Goal: Information Seeking & Learning: Find specific fact

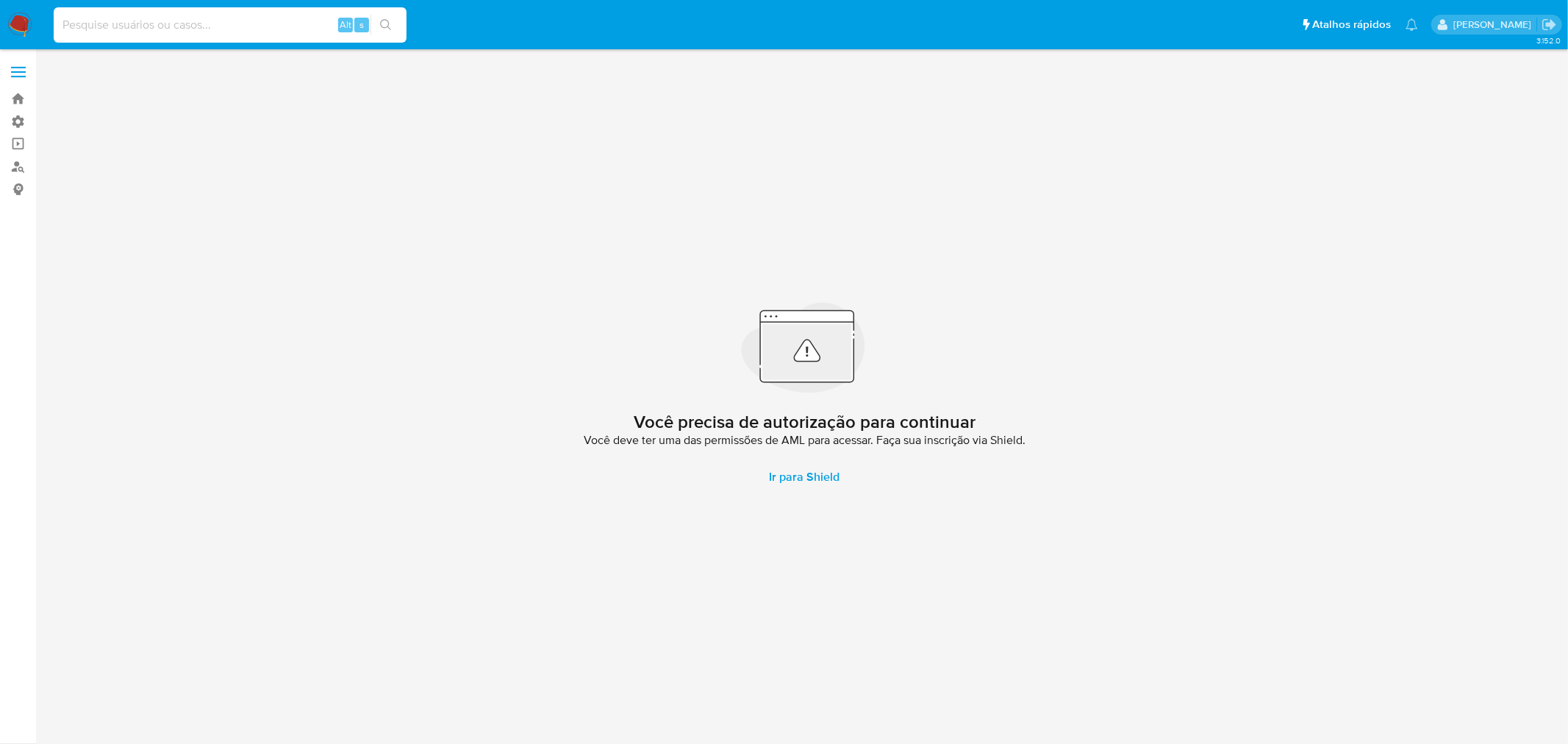
click at [172, 30] on input at bounding box center [230, 24] width 353 height 19
click at [22, 80] on label at bounding box center [18, 72] width 37 height 31
click at [0, 0] on input "checkbox" at bounding box center [0, 0] width 0 height 0
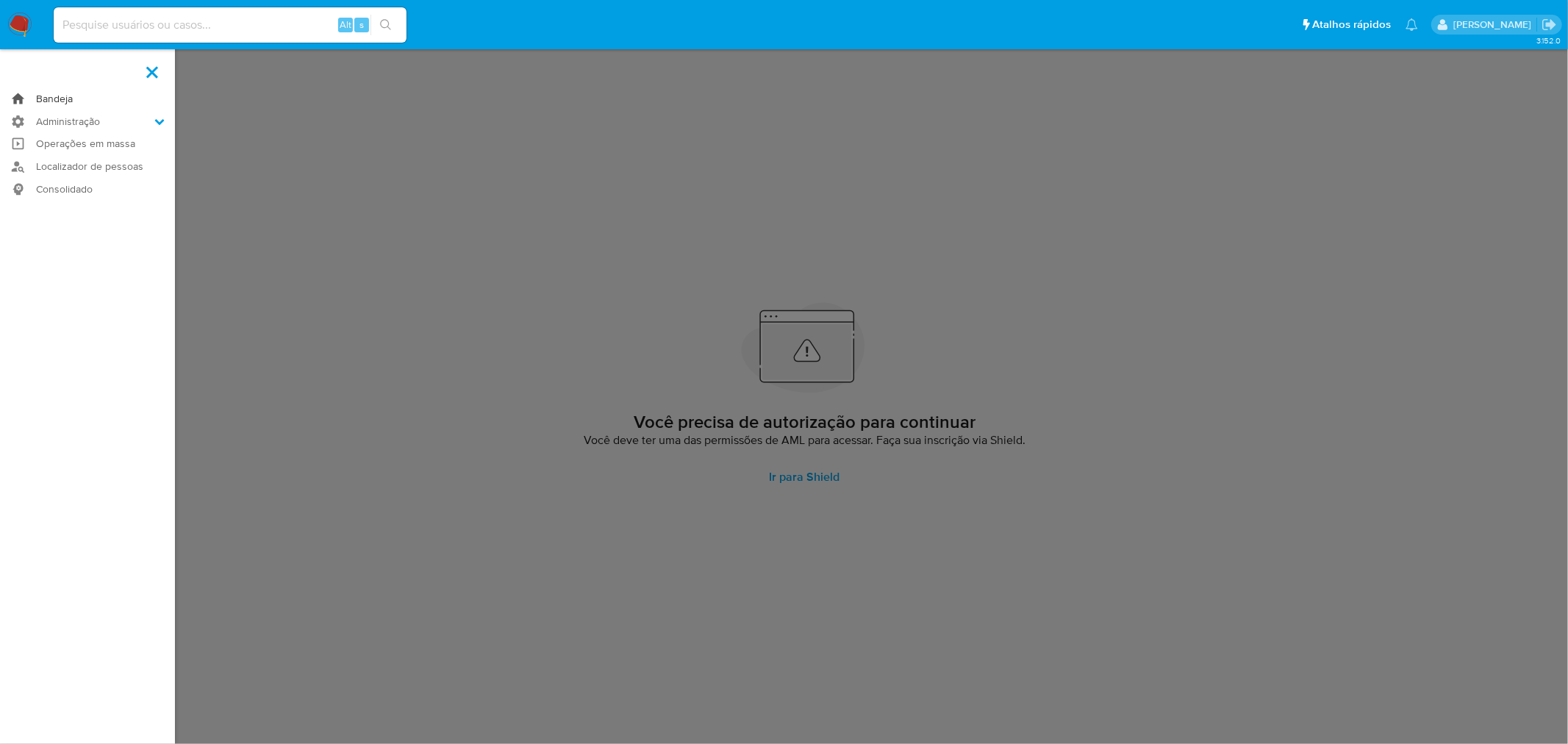
click at [52, 97] on link "Bandeja" at bounding box center [88, 98] width 175 height 22
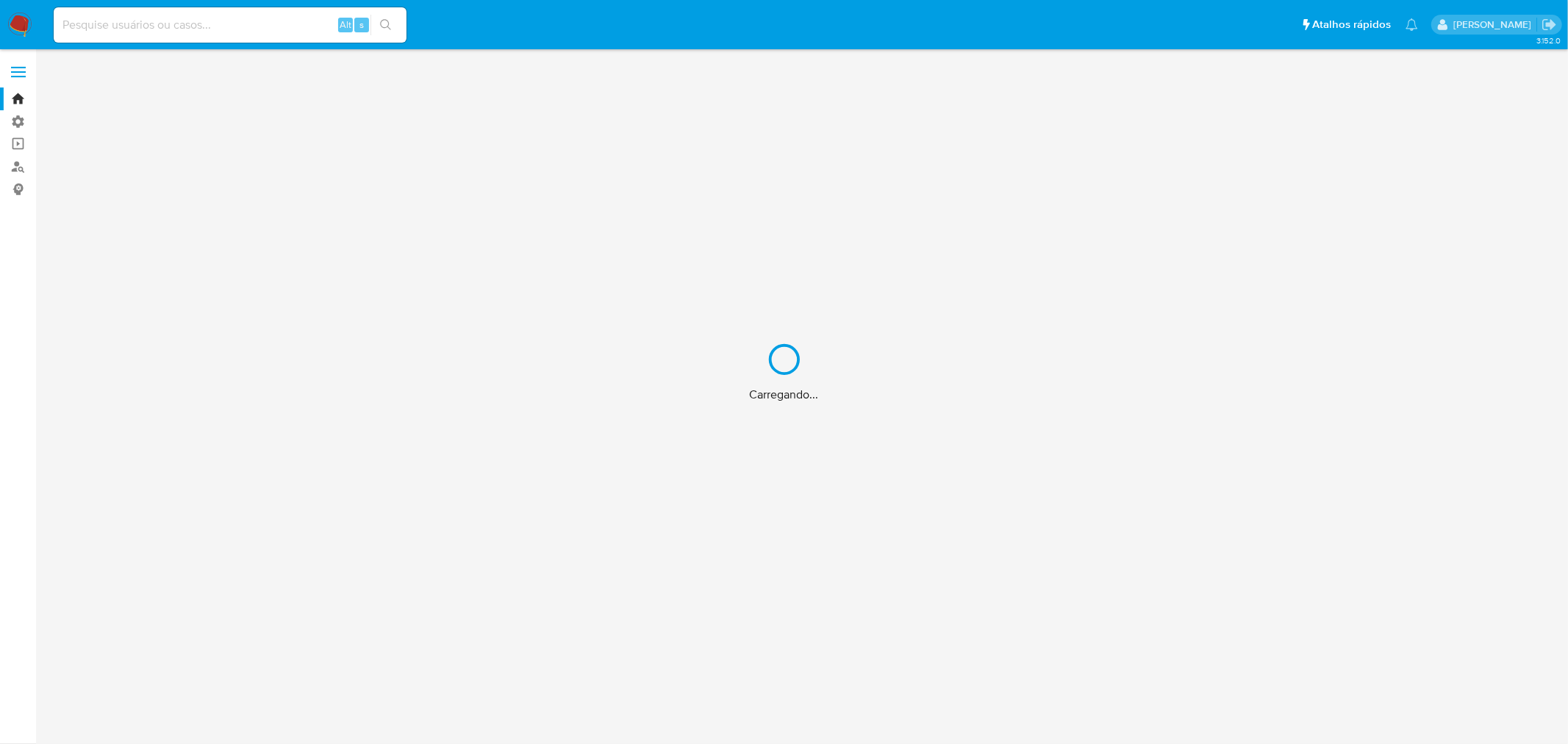
click at [147, 23] on div "Carregando..." at bounding box center [784, 372] width 1568 height 744
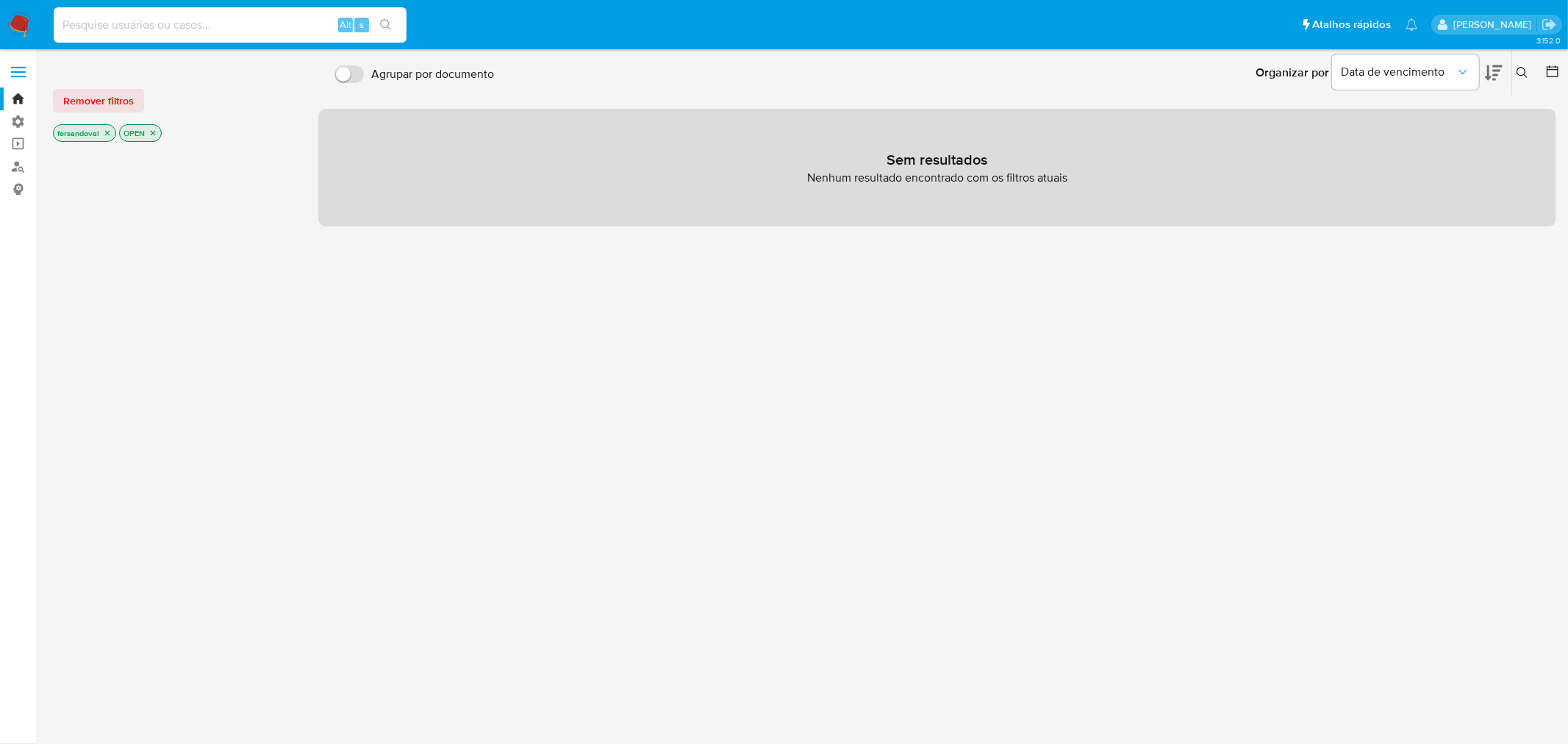
click at [147, 27] on input at bounding box center [230, 24] width 353 height 19
type input "36483067828"
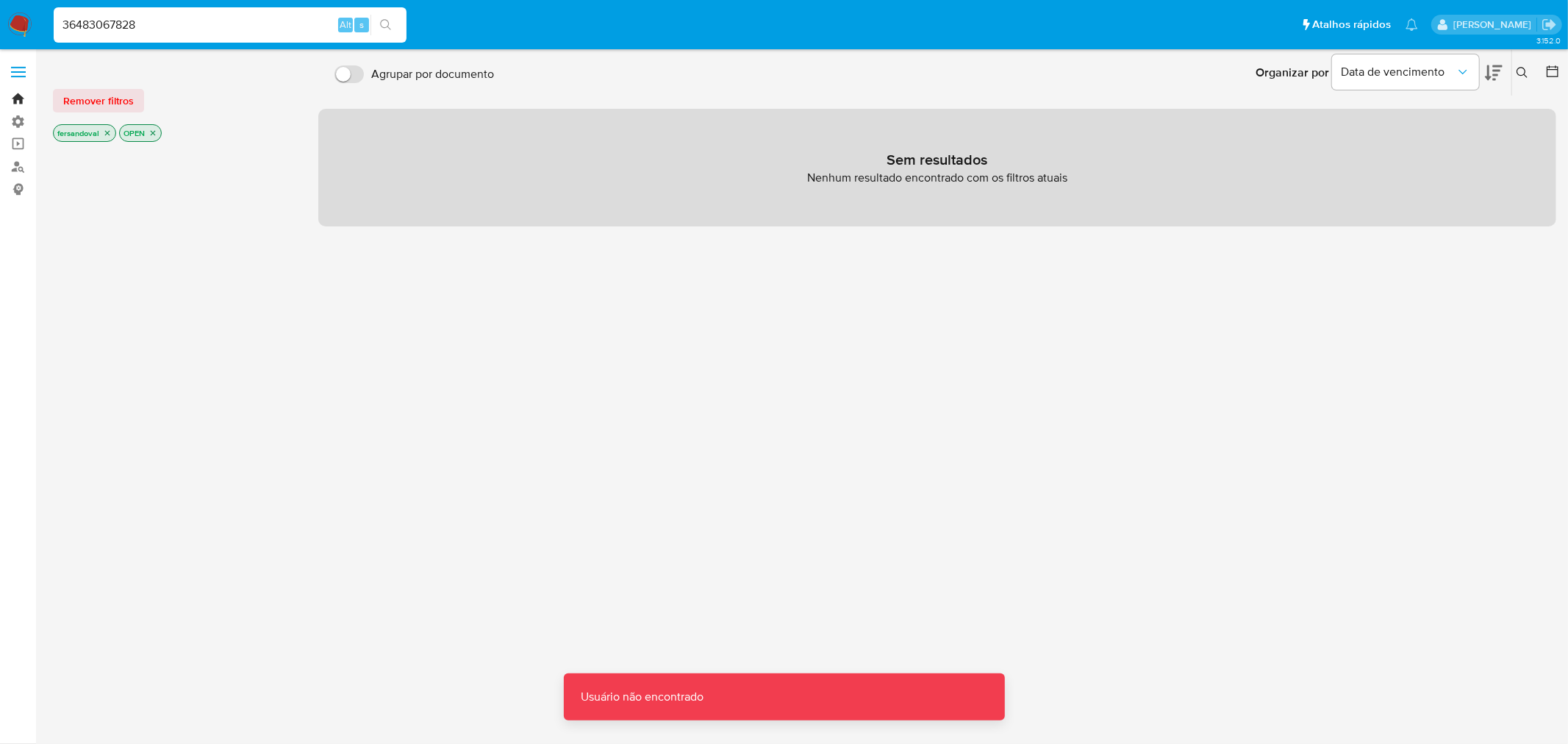
click at [18, 96] on link "Bandeja" at bounding box center [88, 98] width 175 height 22
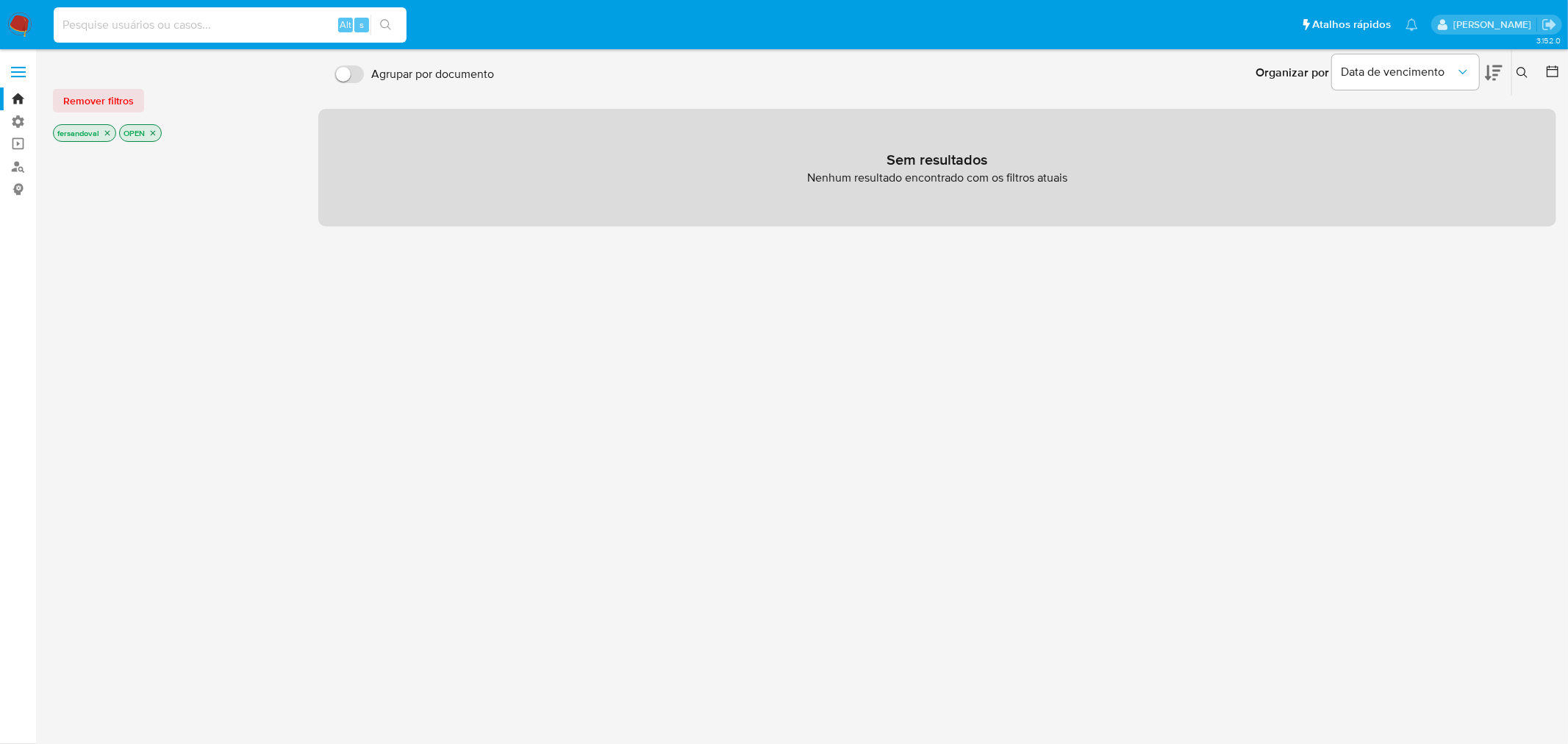
click at [109, 19] on input at bounding box center [230, 24] width 353 height 19
type input "36483067828"
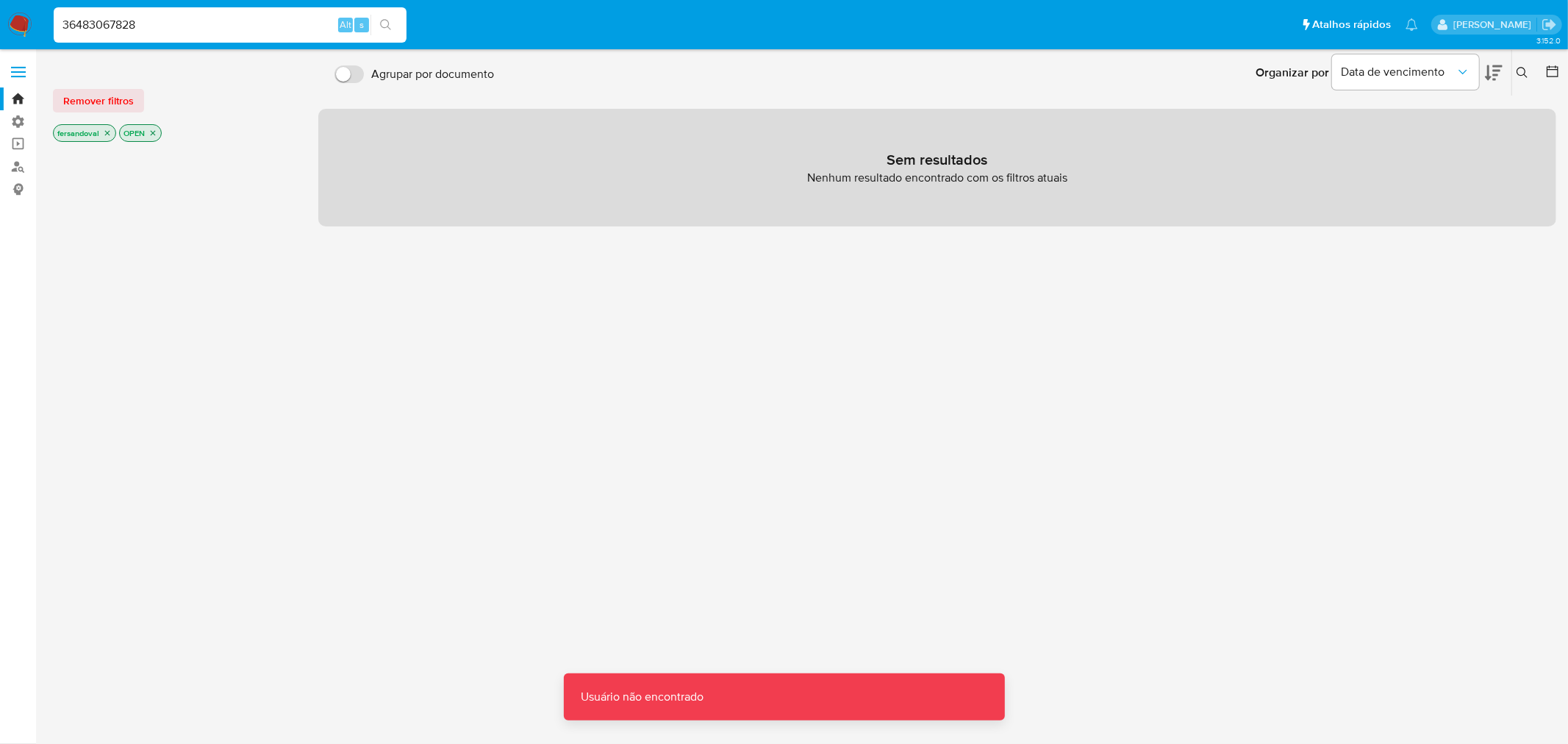
click at [16, 72] on span at bounding box center [18, 72] width 14 height 2
click at [0, 0] on input "checkbox" at bounding box center [0, 0] width 0 height 0
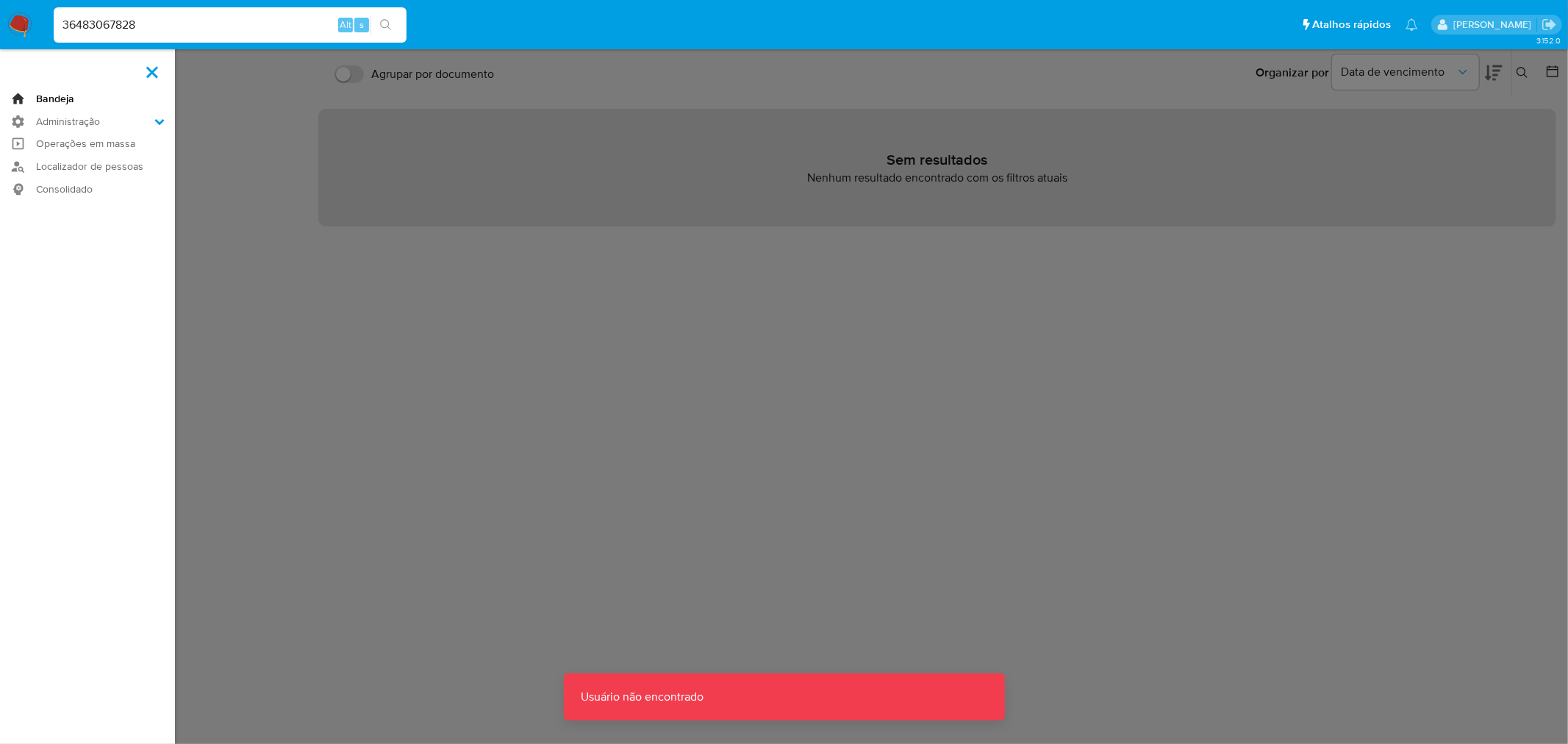
click at [43, 100] on link "Bandeja" at bounding box center [88, 98] width 175 height 22
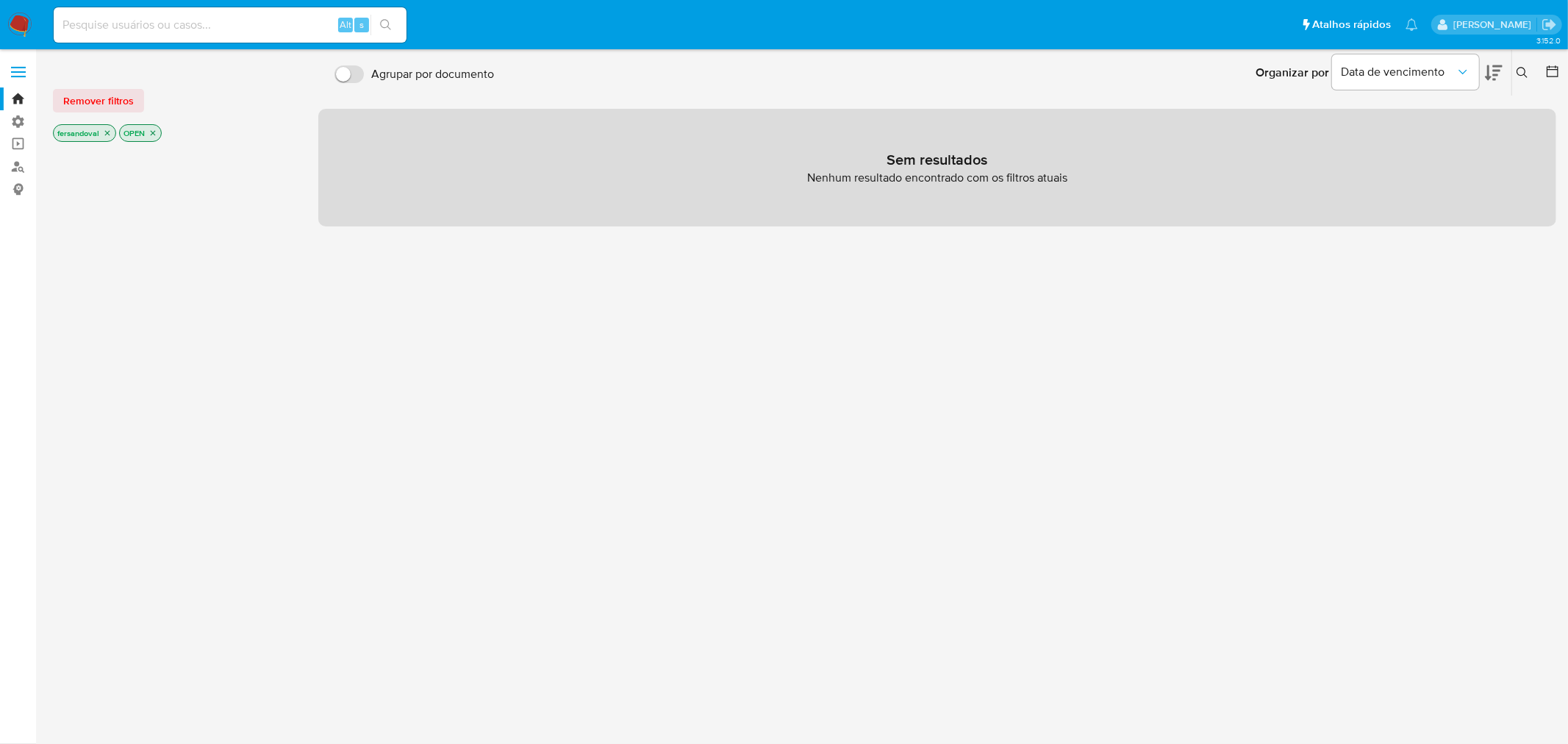
click at [147, 22] on input at bounding box center [230, 24] width 353 height 19
type input "36483067828"
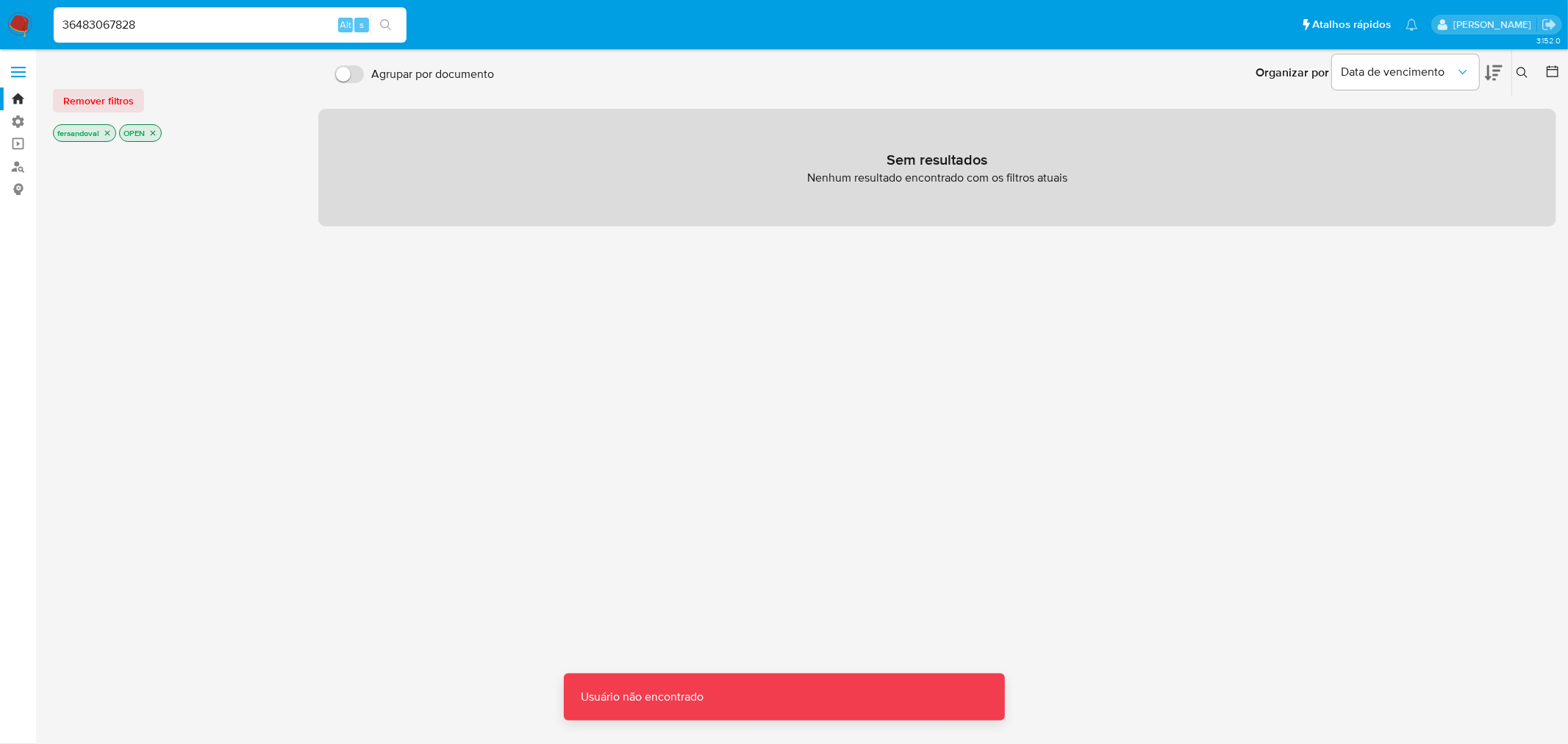
click at [13, 64] on label at bounding box center [18, 72] width 37 height 31
click at [0, 0] on input "checkbox" at bounding box center [0, 0] width 0 height 0
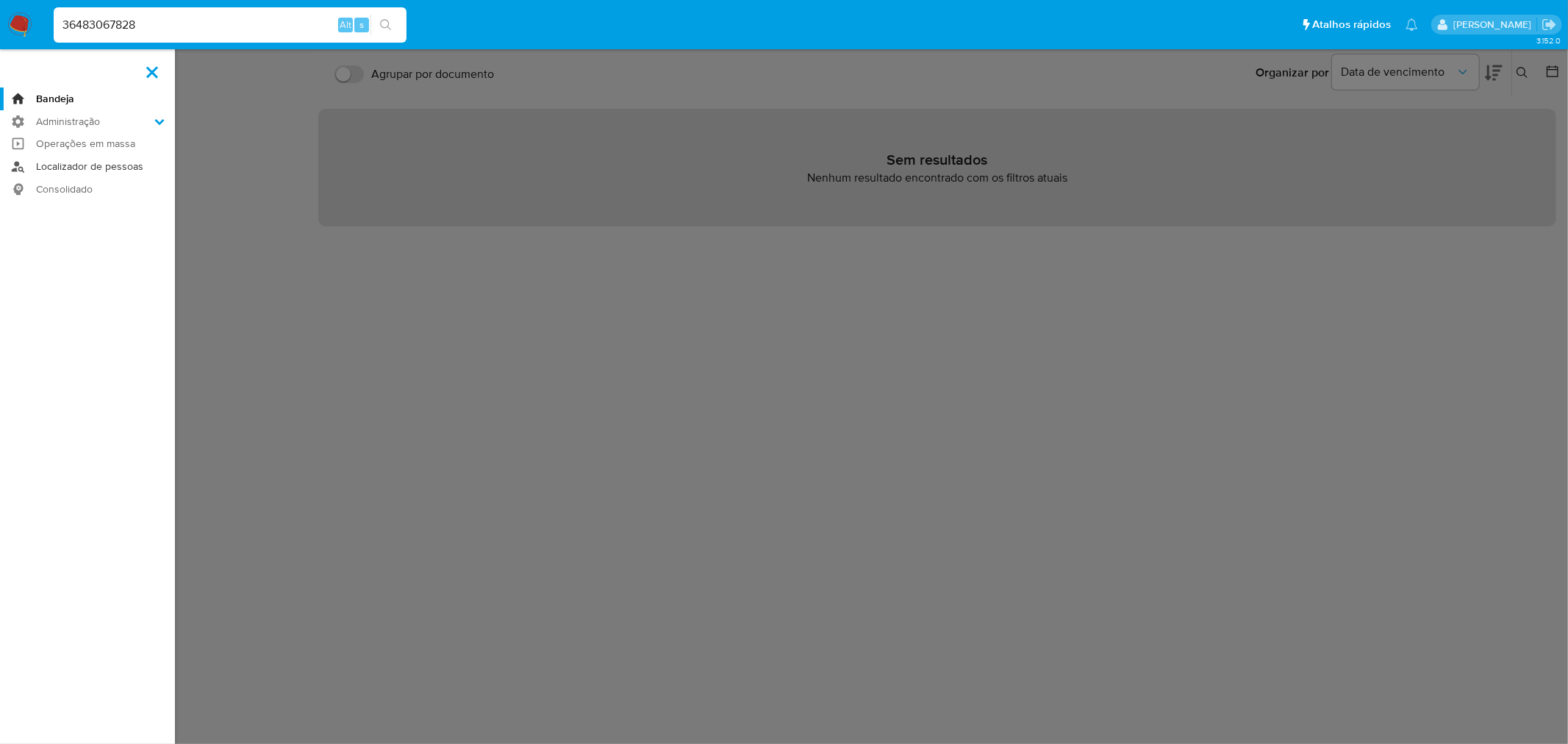
click at [72, 170] on link "Localizador de pessoas" at bounding box center [88, 165] width 175 height 22
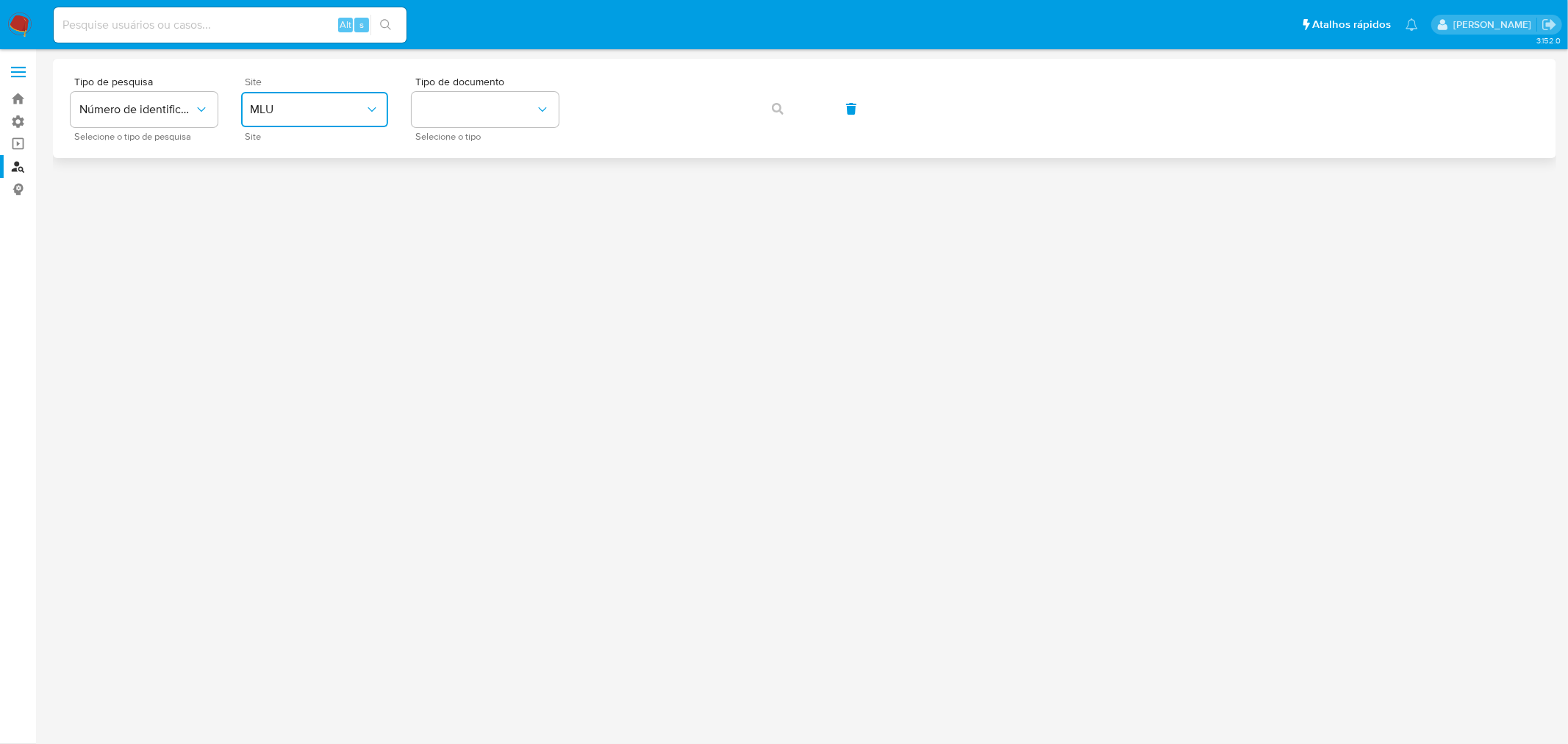
click at [282, 106] on span "MLU" at bounding box center [307, 109] width 114 height 14
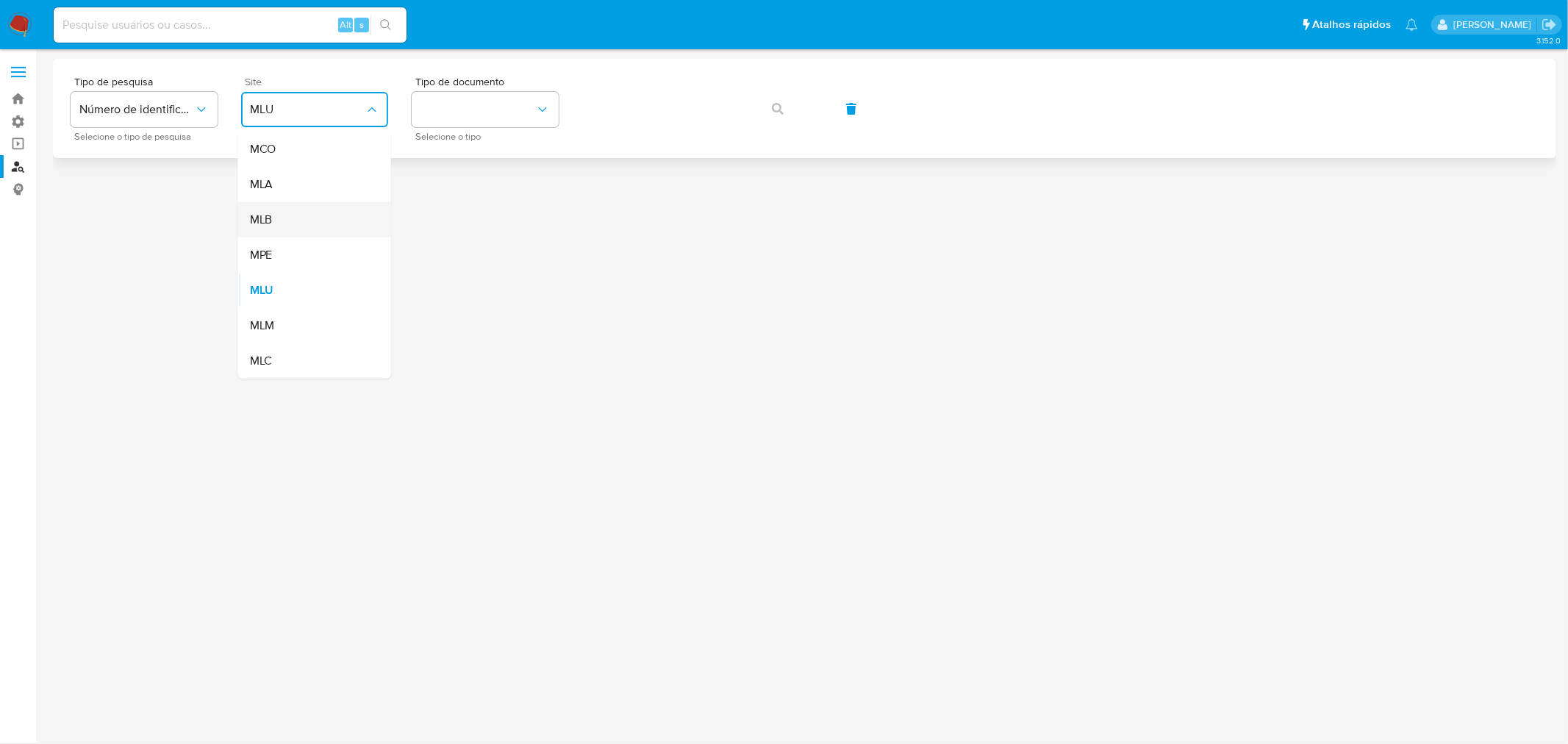
click at [307, 216] on div "MLB" at bounding box center [309, 219] width 121 height 35
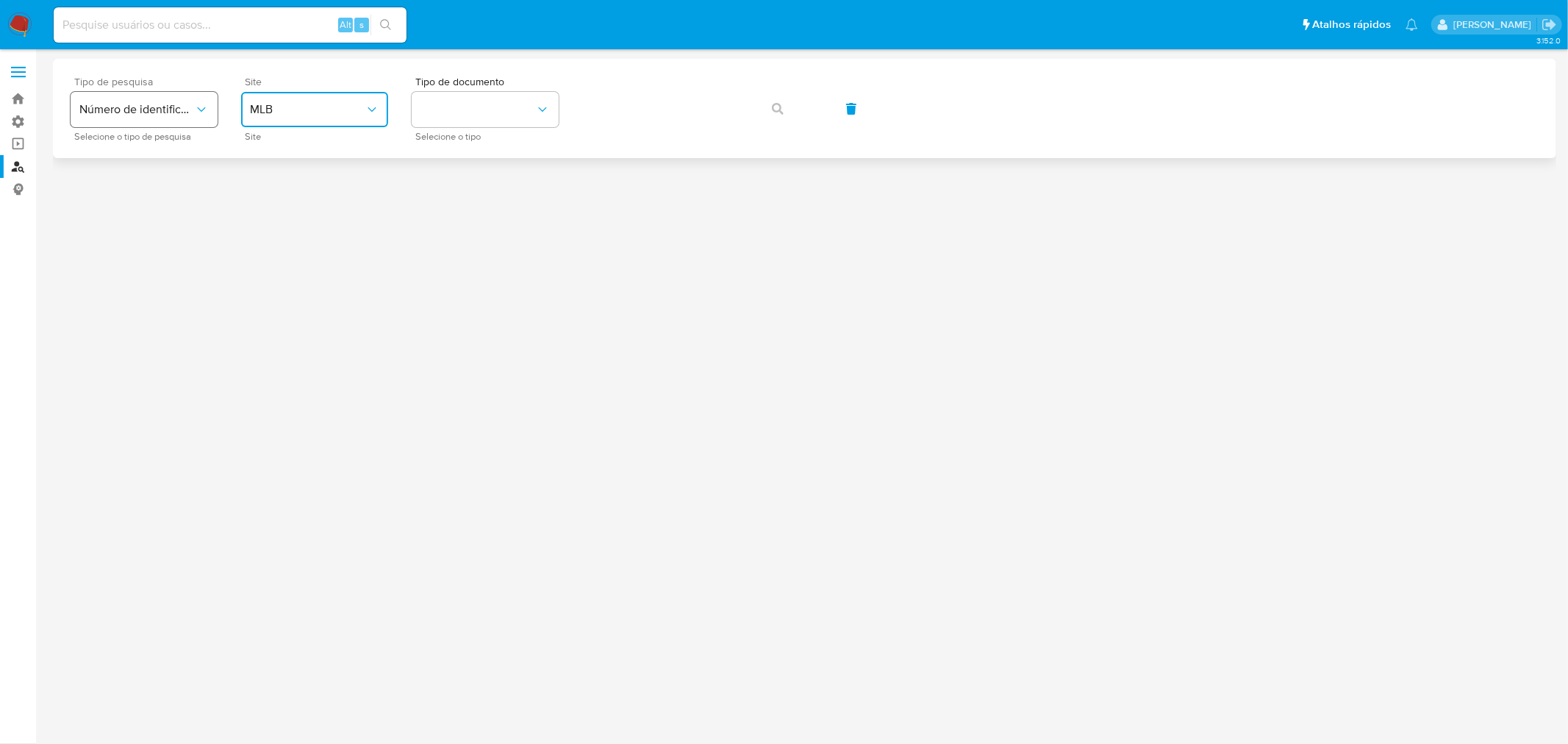
click at [169, 108] on span "Número de identificação" at bounding box center [137, 109] width 114 height 14
click at [173, 157] on span "Número de identificação" at bounding box center [140, 156] width 121 height 30
click at [292, 118] on button "site_id" at bounding box center [315, 109] width 147 height 35
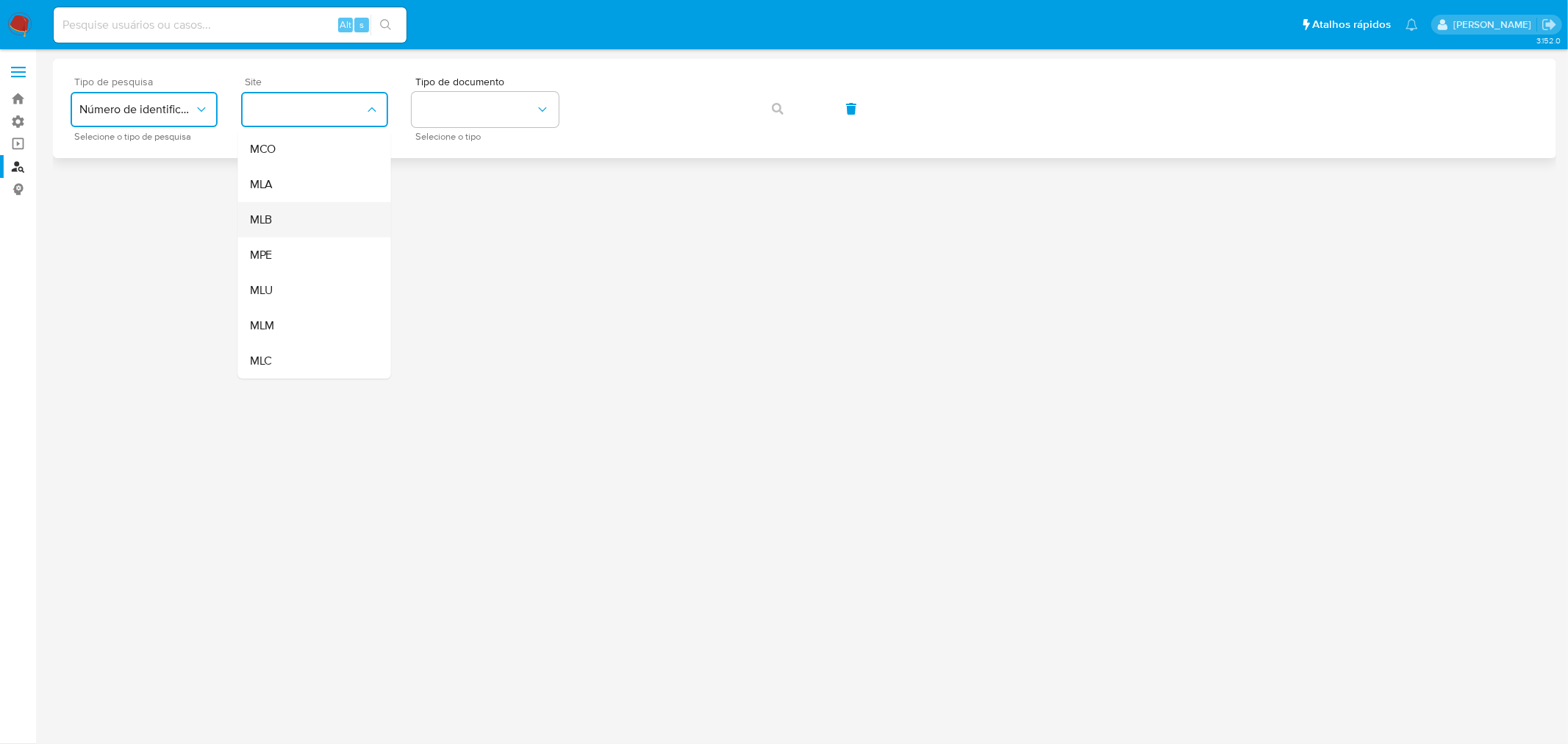
click at [312, 214] on div "MLB" at bounding box center [309, 219] width 121 height 35
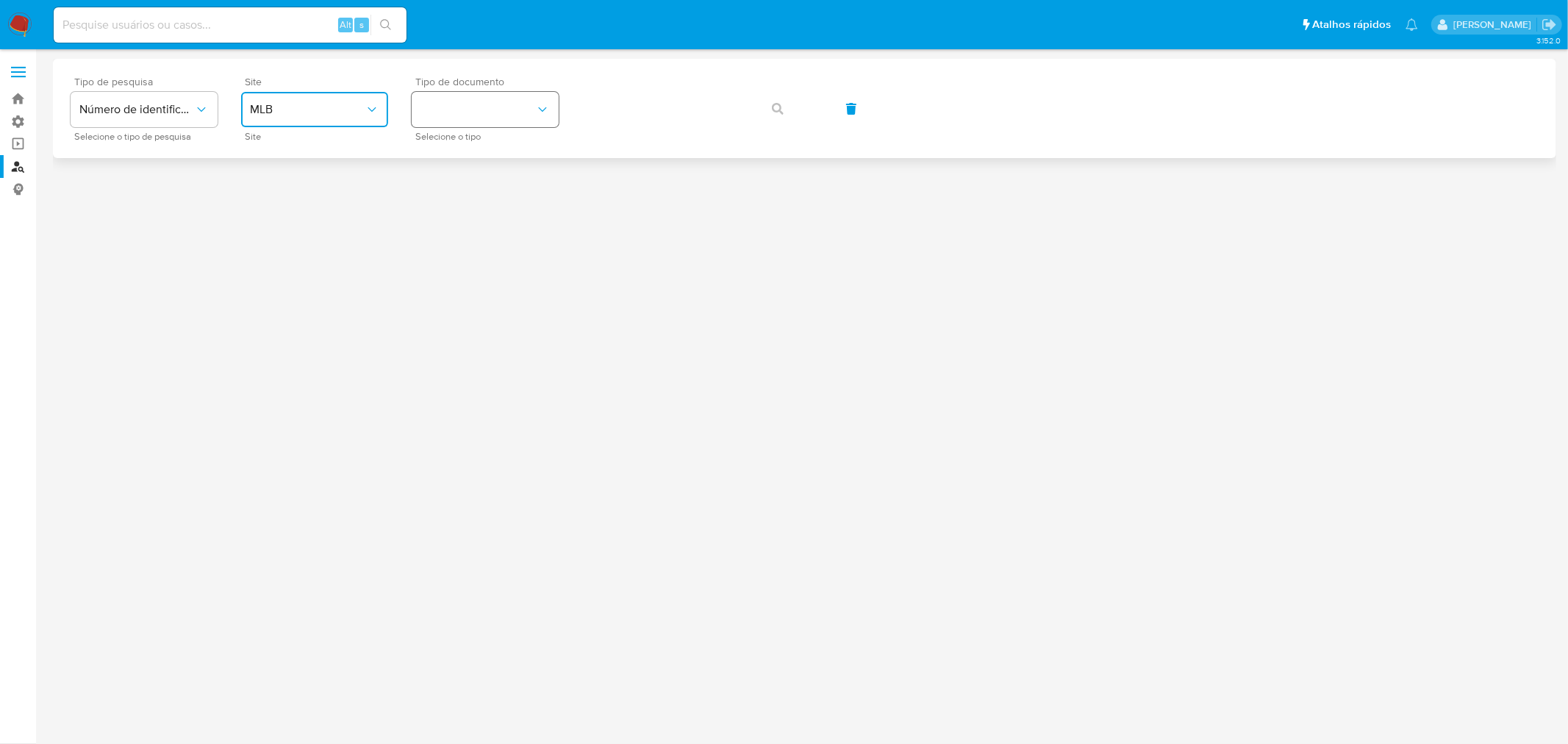
click at [452, 111] on button "identificationType" at bounding box center [485, 109] width 147 height 35
click at [453, 210] on div "CPF CPF" at bounding box center [480, 207] width 121 height 50
click at [773, 106] on icon "button" at bounding box center [777, 108] width 12 height 12
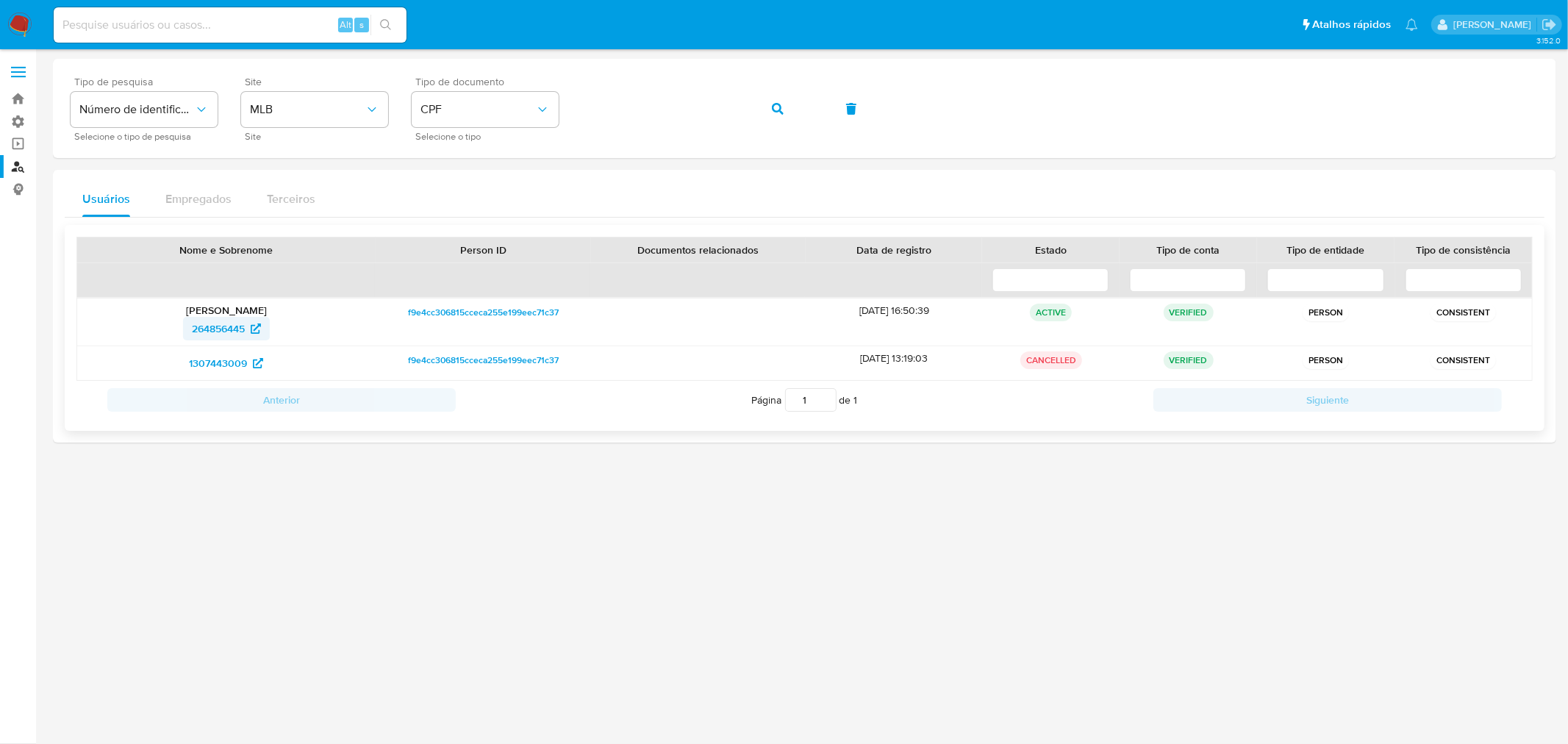
click at [261, 329] on icon at bounding box center [256, 329] width 11 height 11
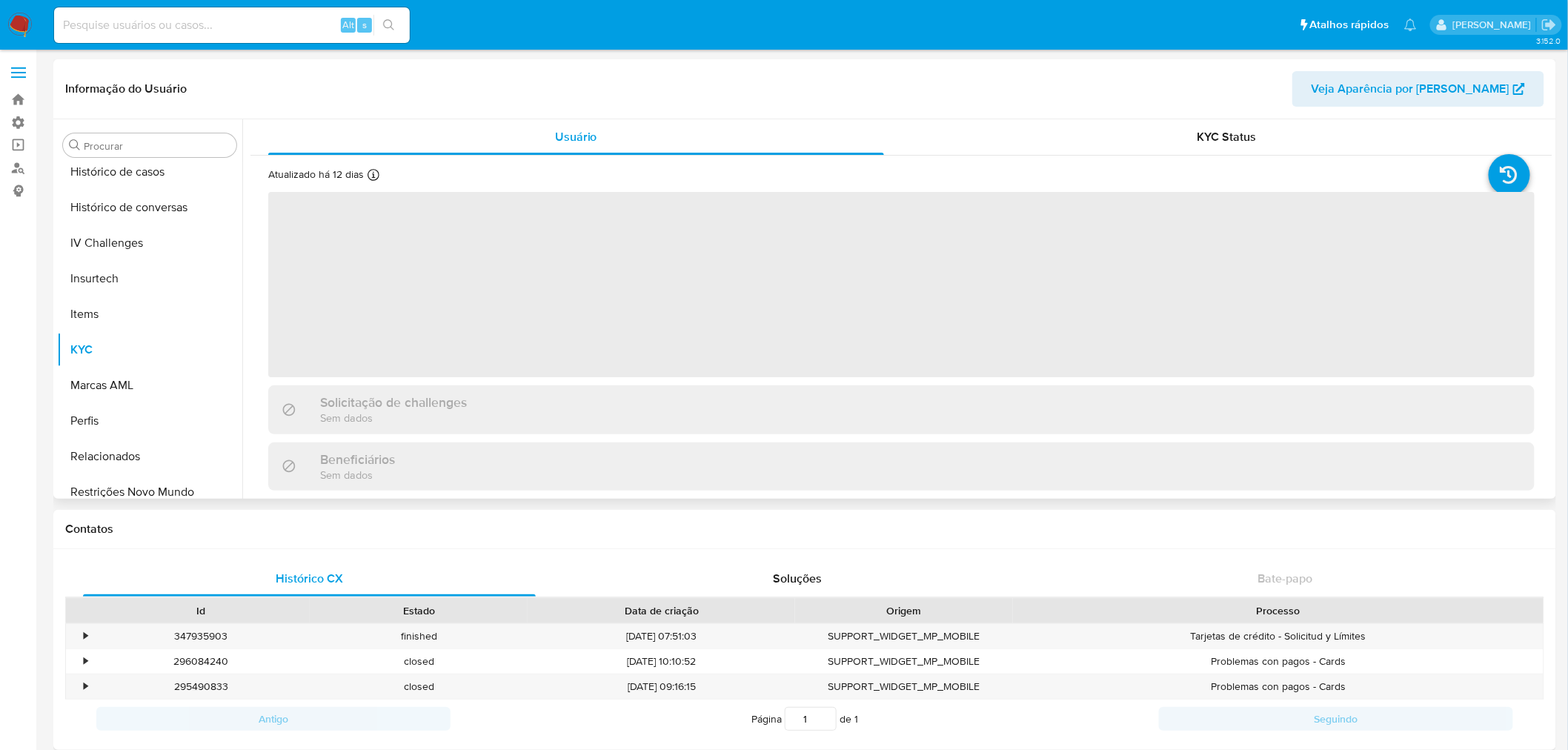
scroll to position [519, 0]
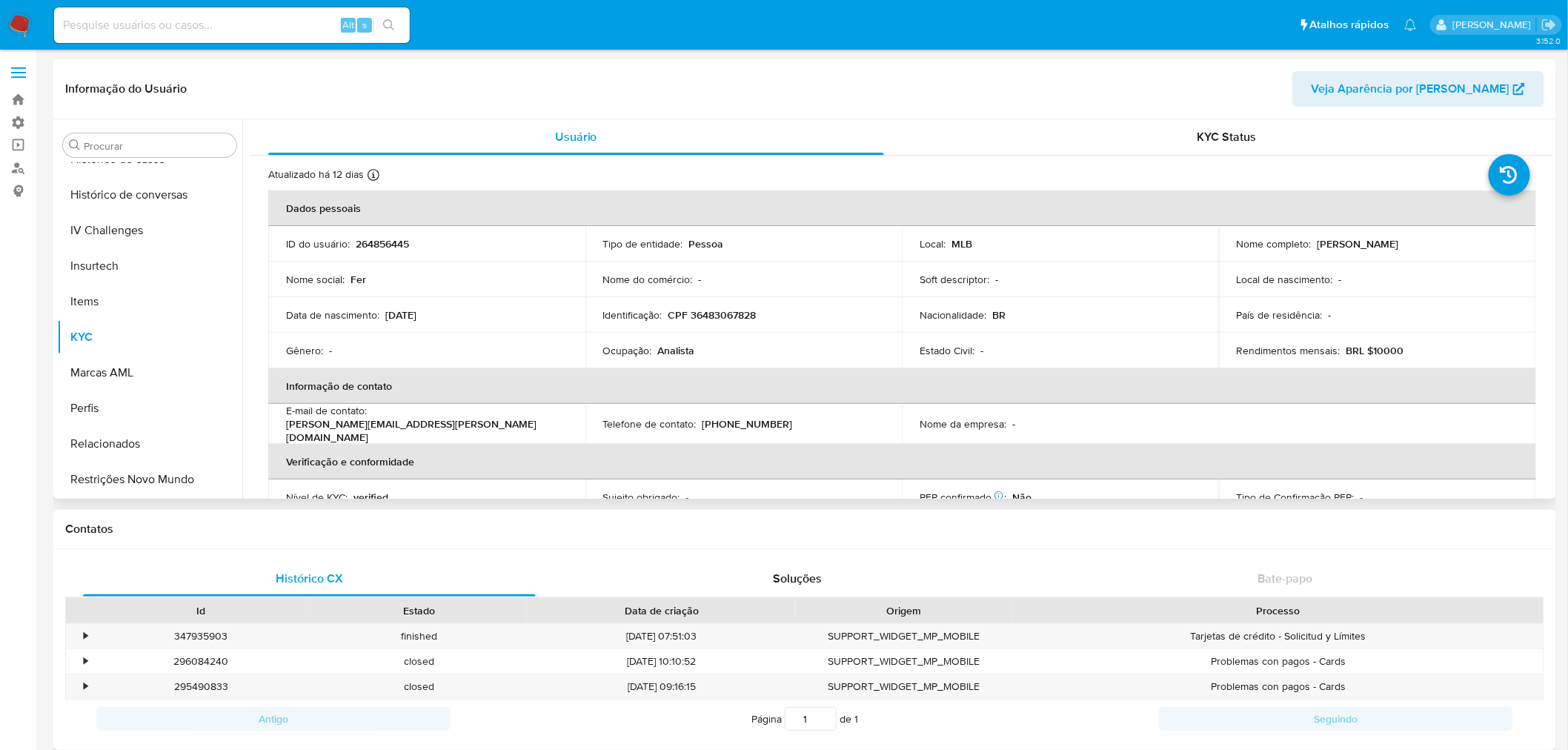
select select "10"
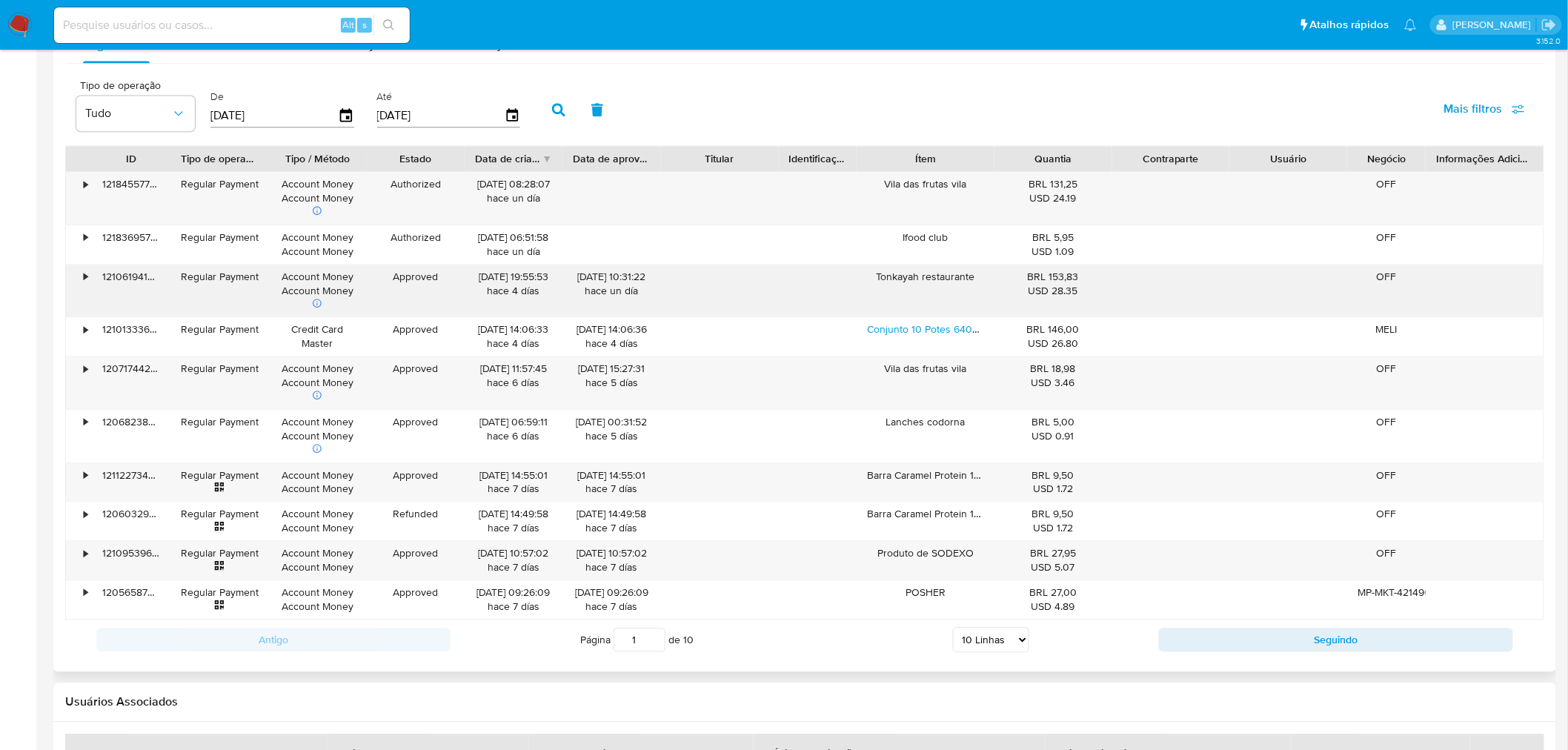
scroll to position [1399, 0]
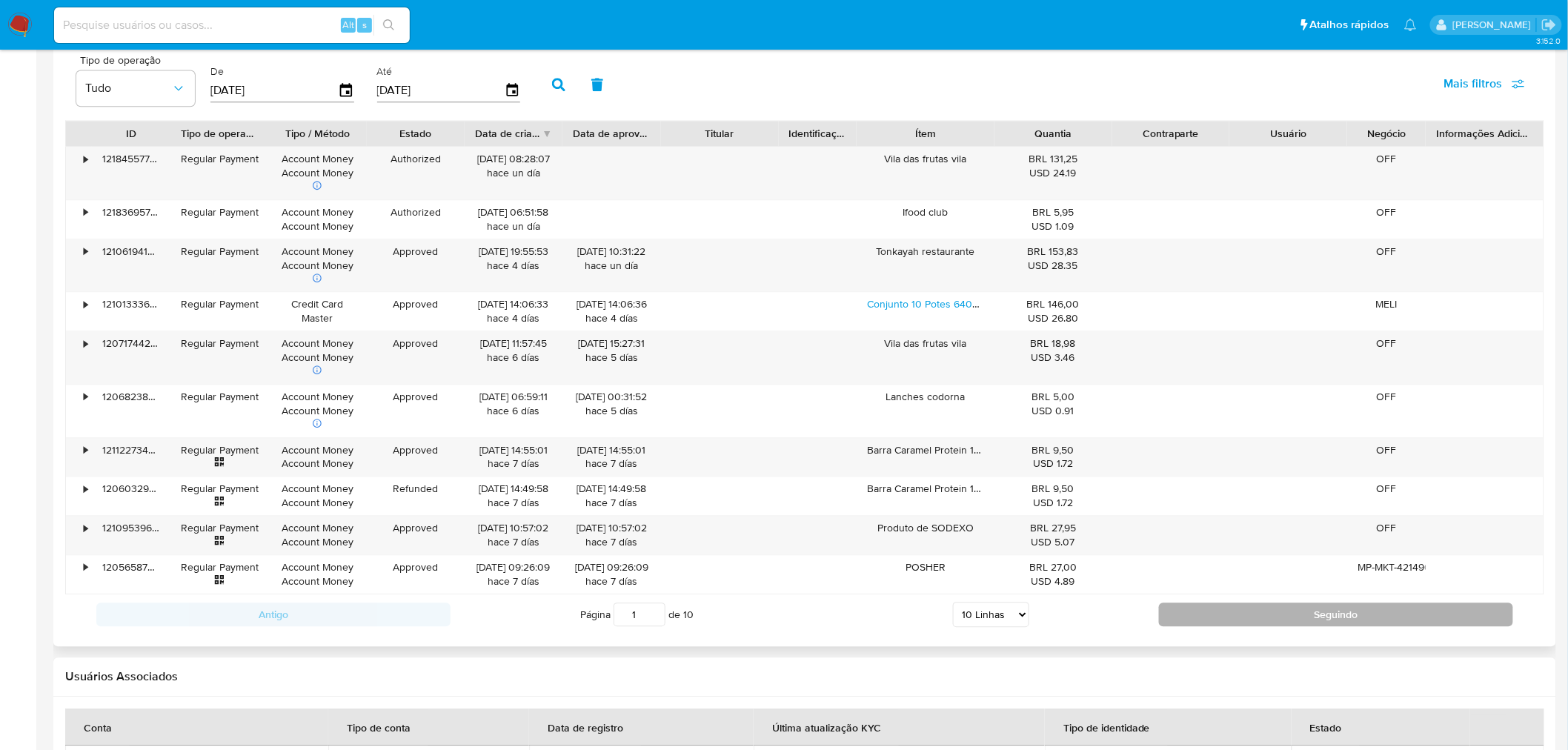
click at [1191, 612] on button "Seguindo" at bounding box center [1336, 614] width 354 height 23
type input "2"
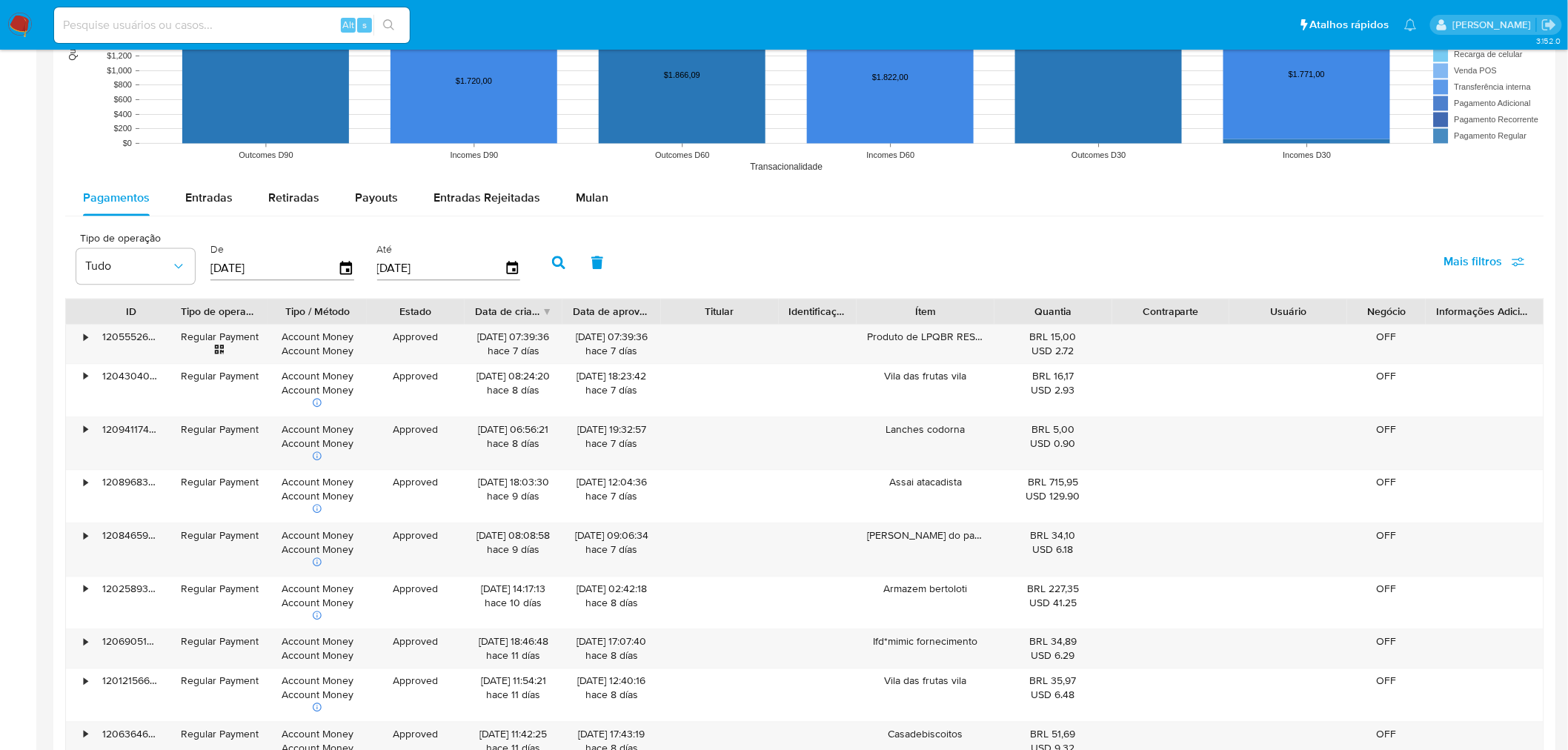
scroll to position [1132, 0]
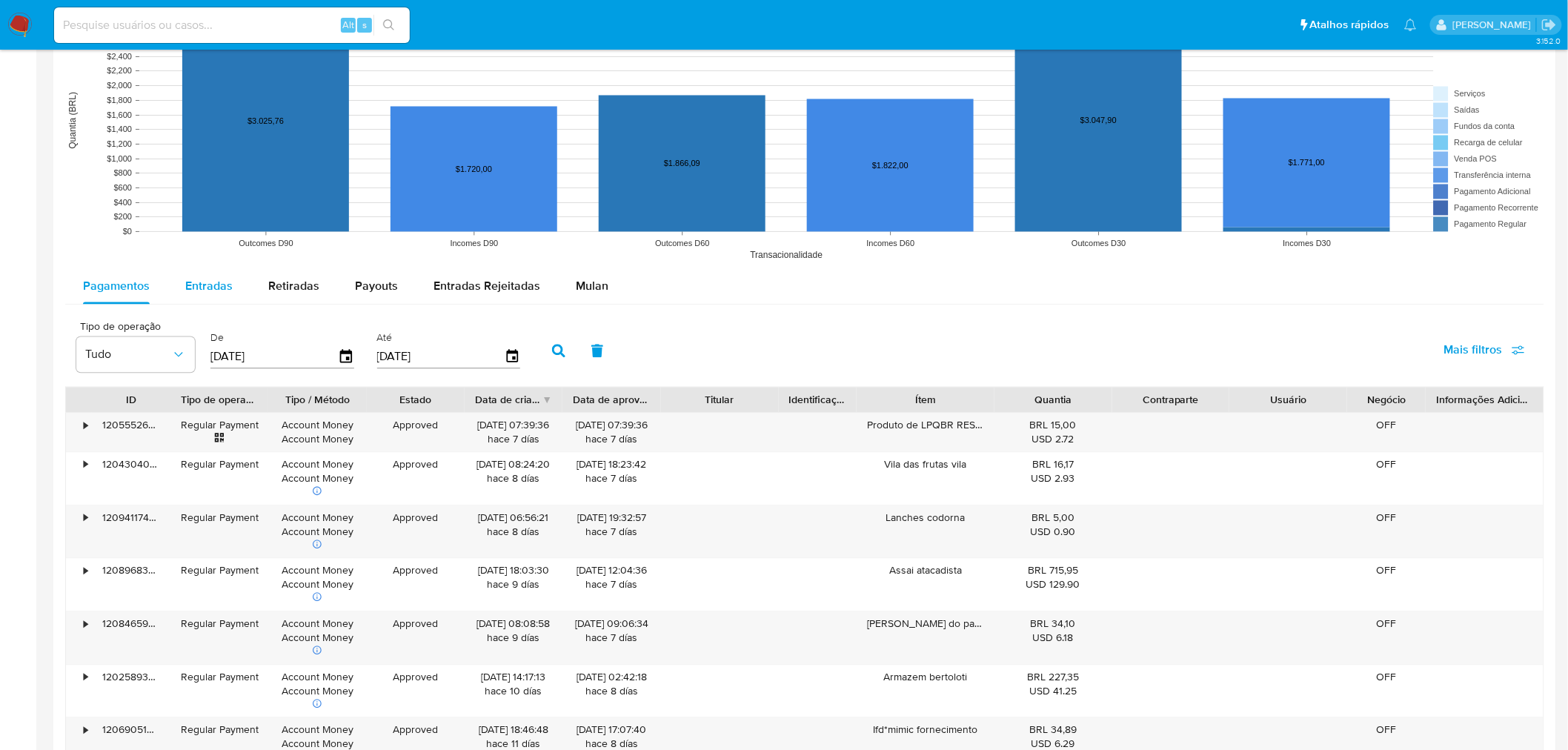
click at [223, 285] on span "Entradas" at bounding box center [209, 286] width 48 height 17
select select "10"
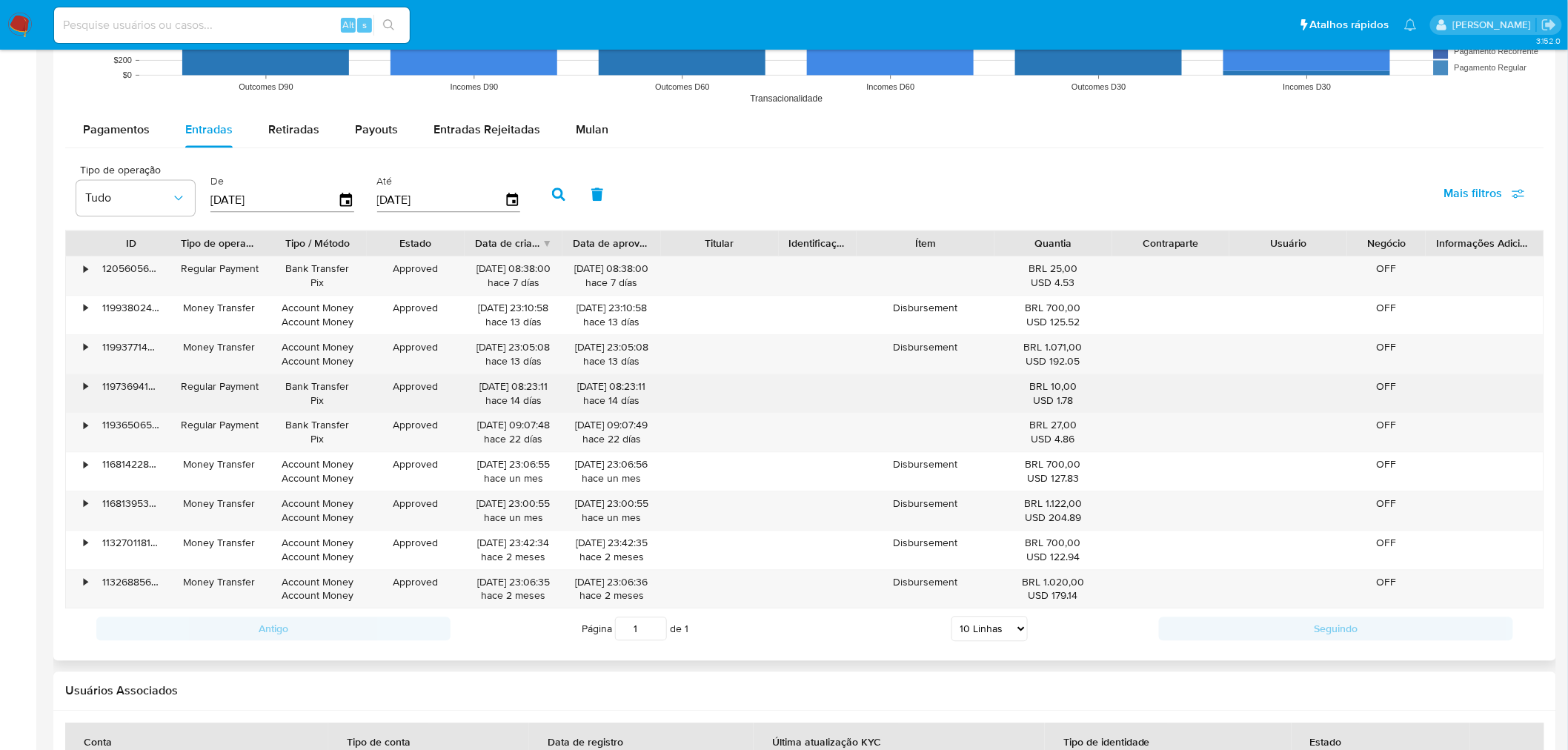
scroll to position [1297, 0]
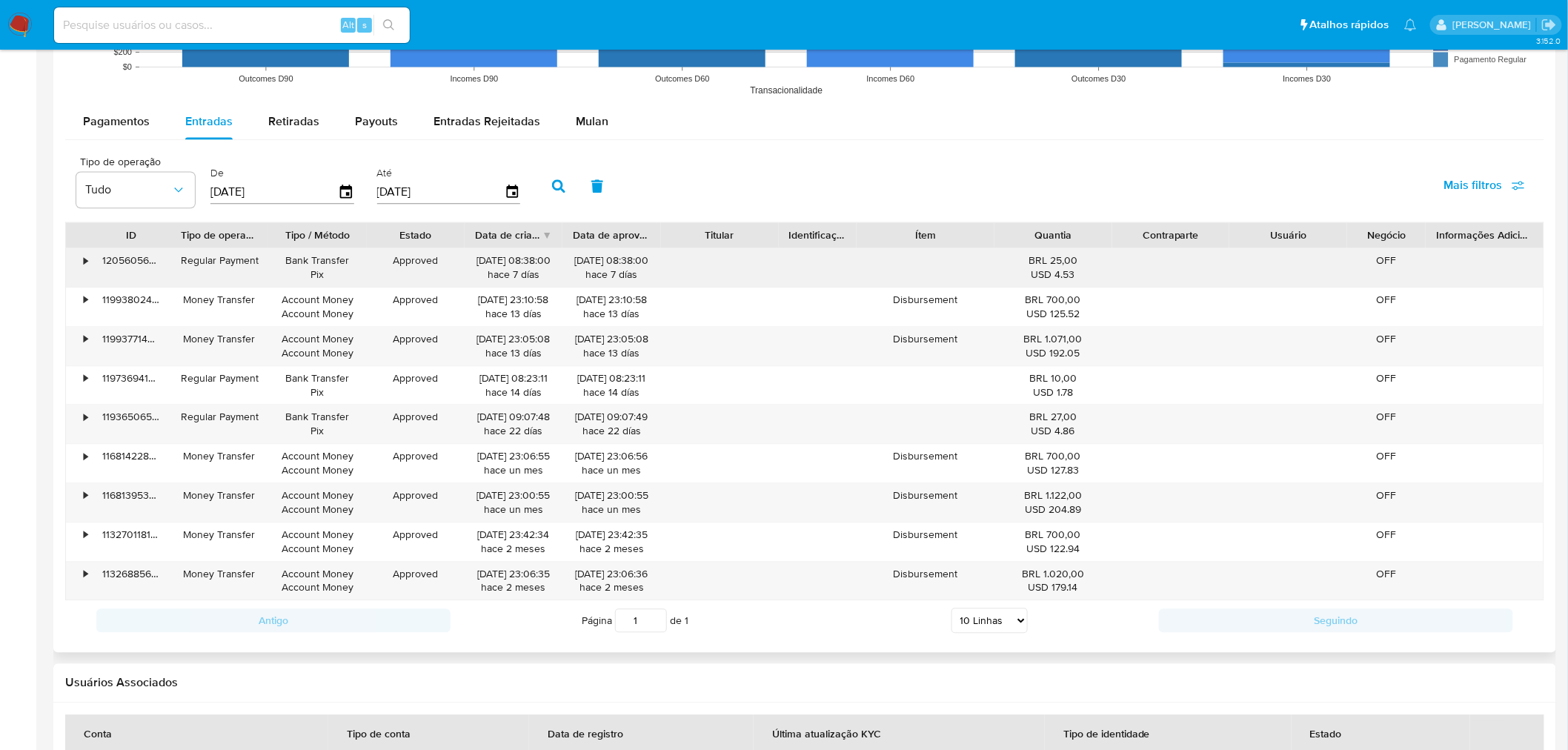
click at [82, 263] on div "•" at bounding box center [78, 267] width 26 height 39
